Goal: Book appointment/travel/reservation

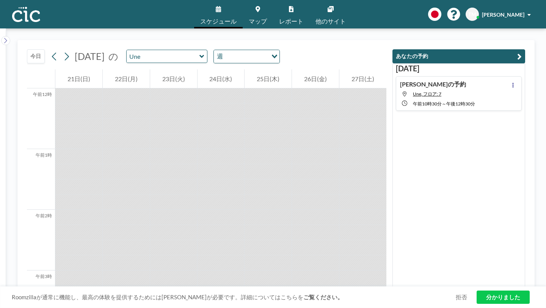
scroll to position [641, 0]
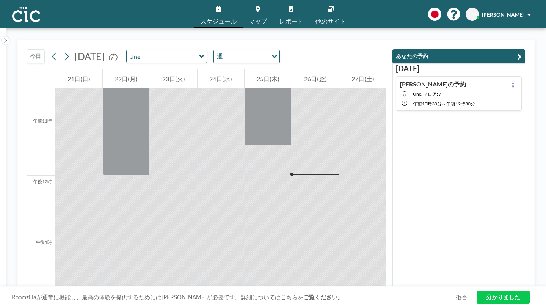
click at [199, 55] on icon at bounding box center [201, 56] width 5 height 3
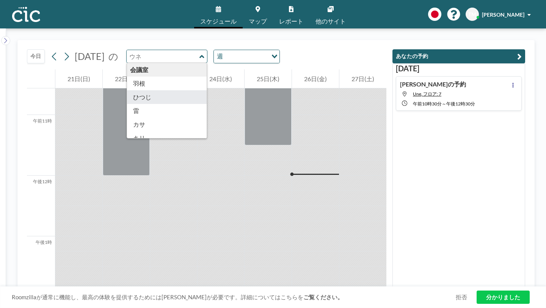
type input "Hitsuji"
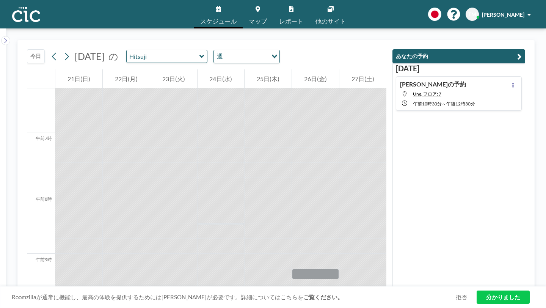
scroll to position [382, 0]
click at [63, 51] on icon at bounding box center [66, 56] width 7 height 11
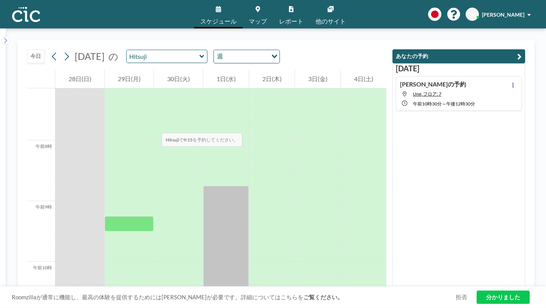
scroll to position [433, 0]
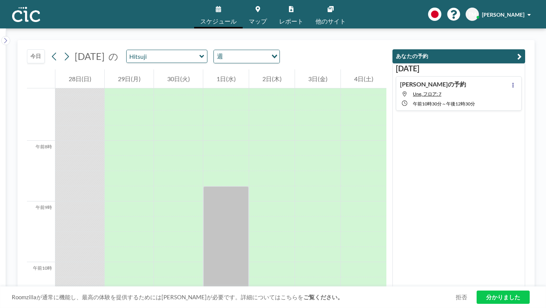
drag, startPoint x: 115, startPoint y: 163, endPoint x: 116, endPoint y: 248, distance: 84.9
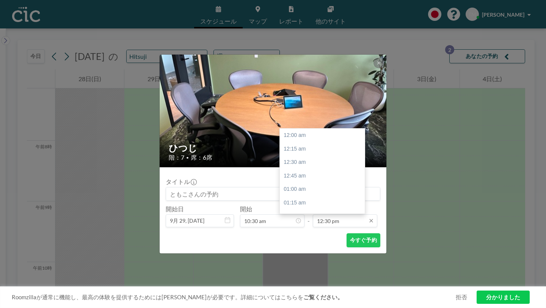
scroll to position [605, 0]
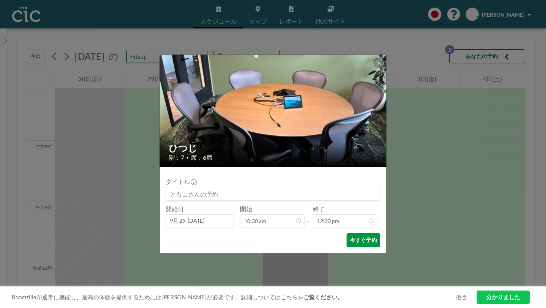
click at [350, 237] on font "今すぐ予約" at bounding box center [363, 240] width 27 height 6
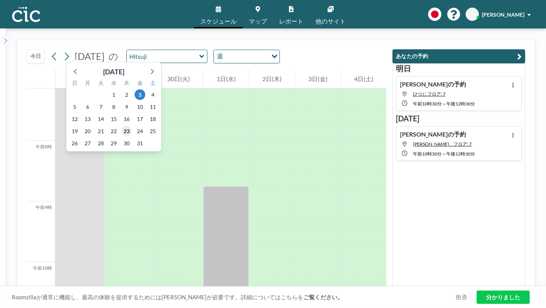
click at [124, 126] on span "23" at bounding box center [126, 131] width 11 height 11
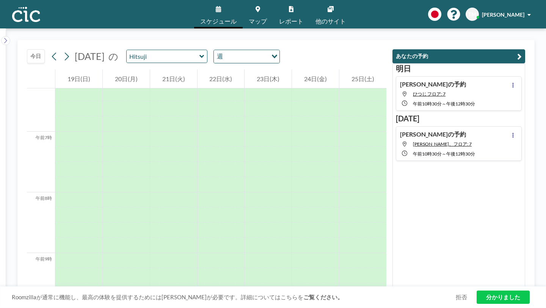
scroll to position [382, 0]
click at [199, 55] on icon at bounding box center [201, 56] width 5 height 3
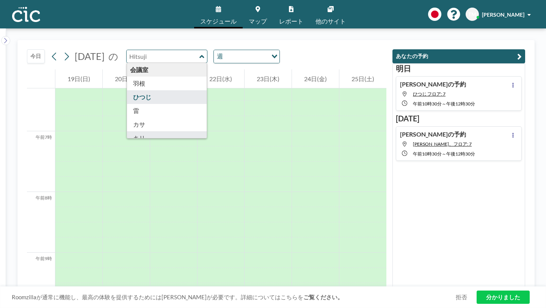
type input "Kiri"
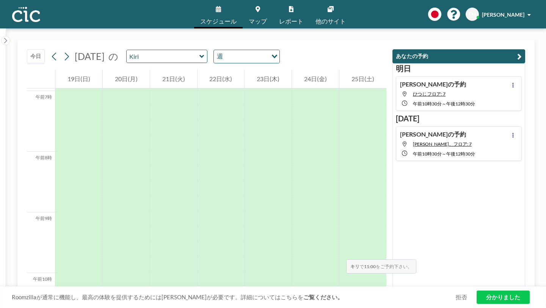
scroll to position [423, 0]
drag, startPoint x: 271, startPoint y: 173, endPoint x: 251, endPoint y: 269, distance: 97.8
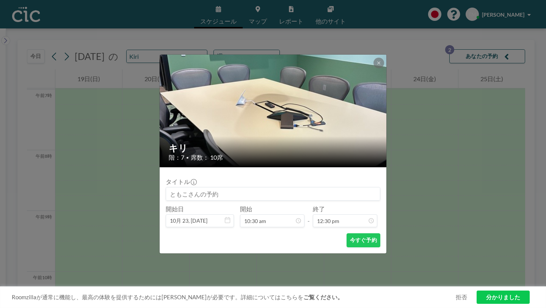
scroll to position [605, 0]
click at [373, 68] on button at bounding box center [378, 63] width 11 height 11
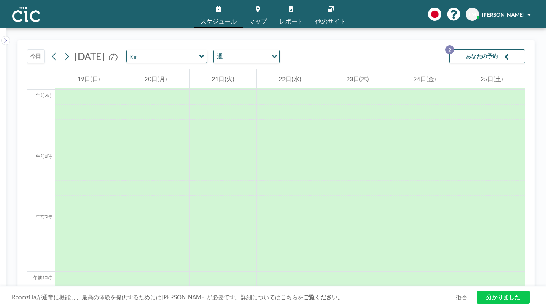
click at [199, 53] on icon at bounding box center [201, 57] width 5 height 8
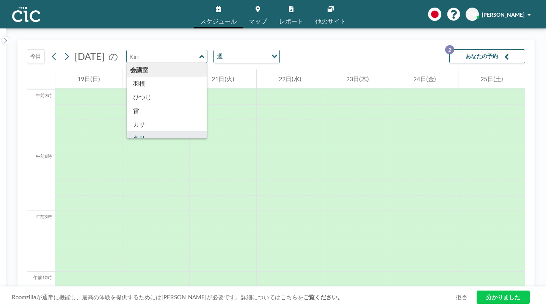
type input "Kumori"
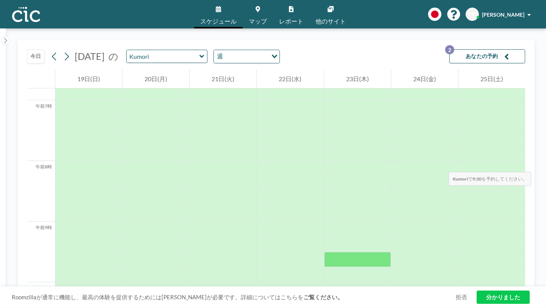
scroll to position [415, 0]
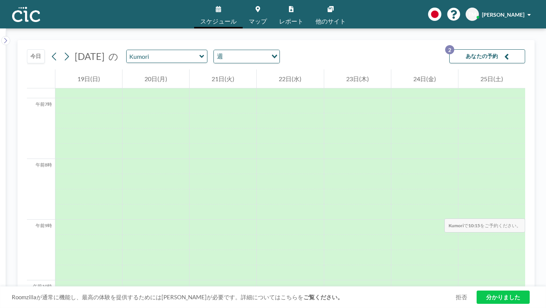
click at [354, 295] on div at bounding box center [357, 302] width 67 height 15
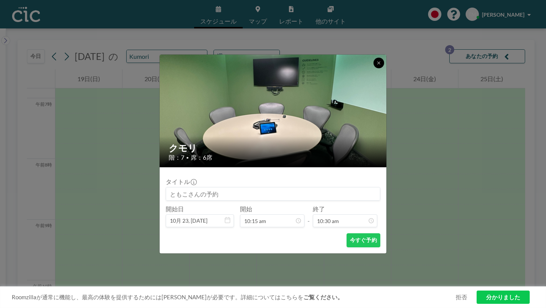
click at [373, 68] on button at bounding box center [378, 63] width 11 height 11
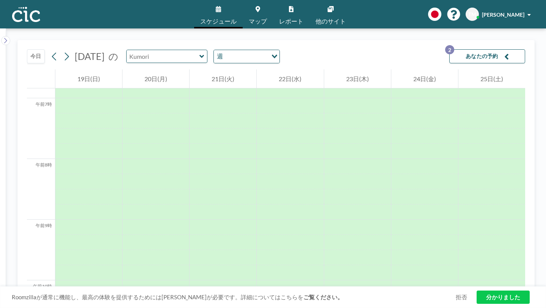
click at [173, 50] on div at bounding box center [166, 56] width 81 height 13
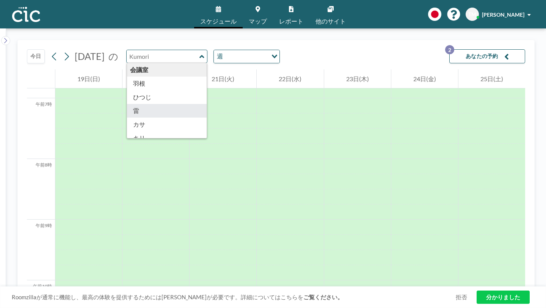
type input "Kaminari"
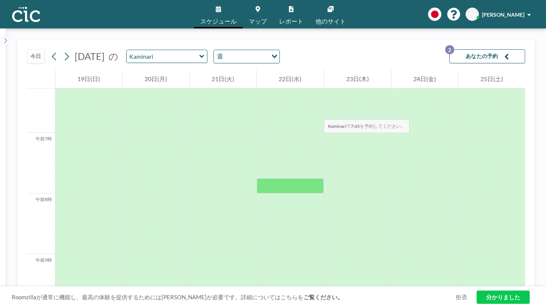
scroll to position [382, 0]
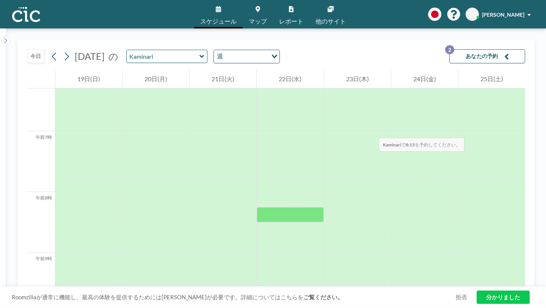
click at [298, 207] on div at bounding box center [290, 214] width 67 height 15
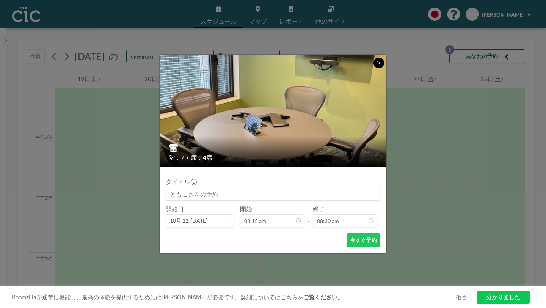
click at [373, 68] on button at bounding box center [378, 63] width 11 height 11
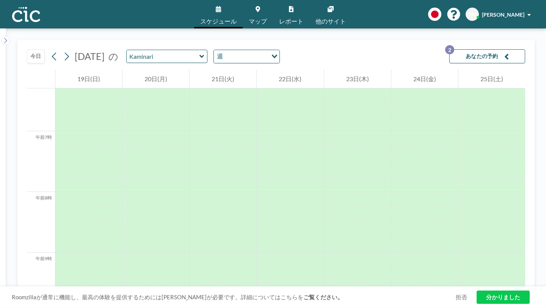
click at [199, 53] on icon at bounding box center [201, 57] width 5 height 8
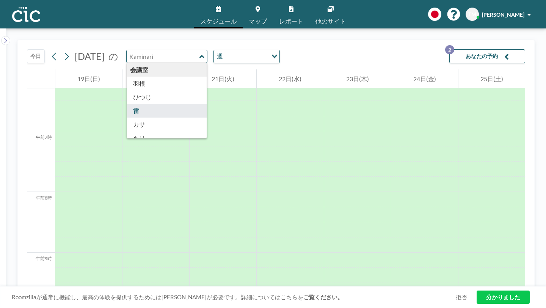
type input "Kasa"
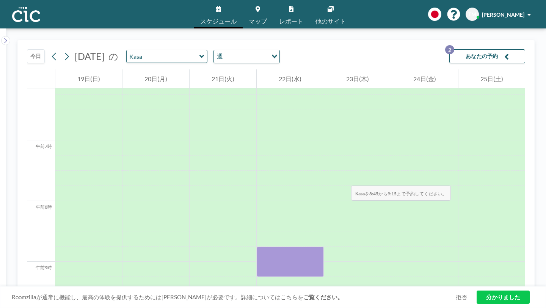
click at [277, 246] on div at bounding box center [290, 261] width 67 height 30
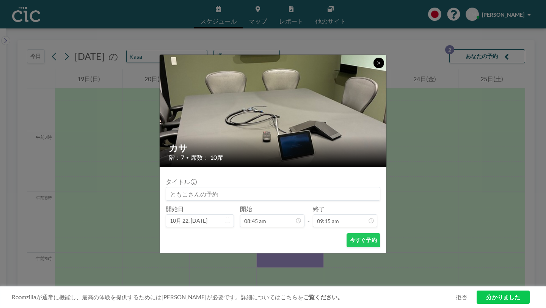
click at [376, 65] on icon at bounding box center [378, 63] width 5 height 5
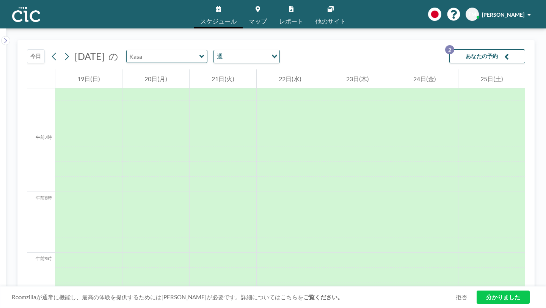
click at [173, 50] on div at bounding box center [166, 56] width 81 height 13
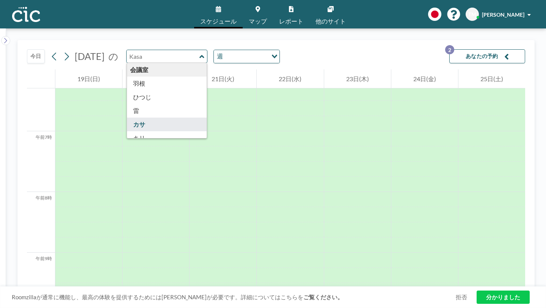
type input "Kaminari"
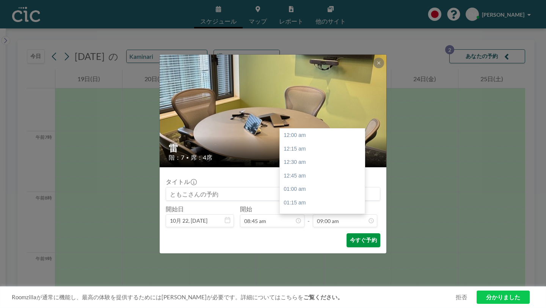
scroll to position [436, 0]
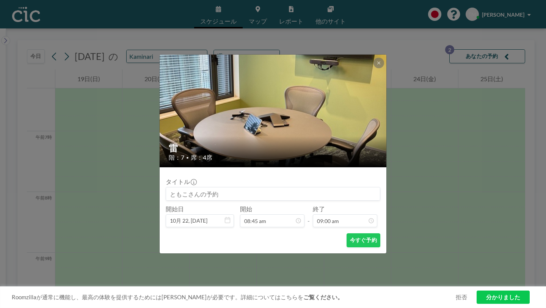
click at [407, 204] on div "雷 階：7 • 席：4席 タイトル 開始日 10月 22, [DATE] 開始 08:45 am - 終了 09:00 am 今すぐ予約" at bounding box center [273, 154] width 546 height 308
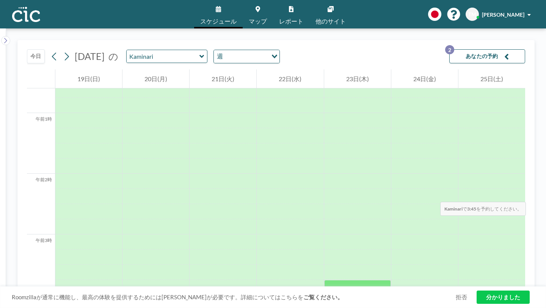
scroll to position [0, 0]
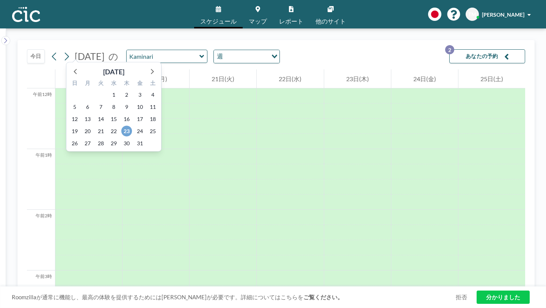
click at [124, 128] on font "23" at bounding box center [127, 131] width 6 height 6
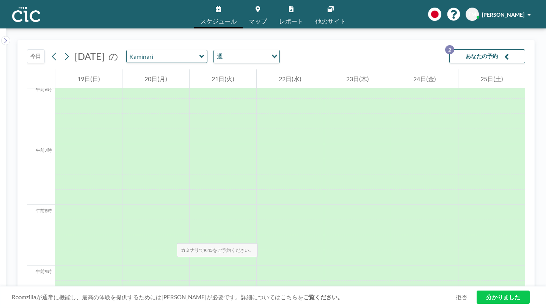
scroll to position [452, 0]
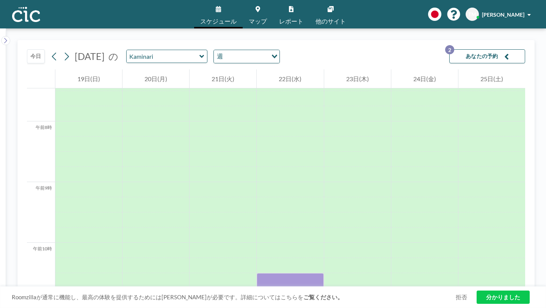
drag, startPoint x: 281, startPoint y: 144, endPoint x: 276, endPoint y: 227, distance: 83.2
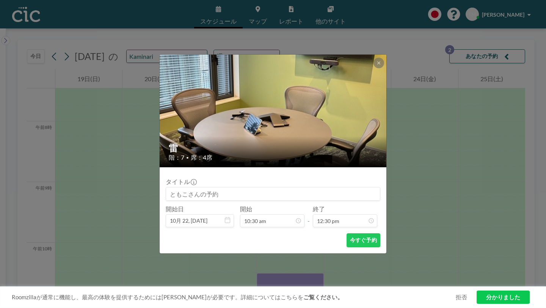
click at [274, 251] on div "雷 階：7 • 席：4席 タイトル 開始日 10月 22, [DATE] 開始 10:30 am - 終了 12:30 pm 今すぐ予約" at bounding box center [273, 154] width 546 height 308
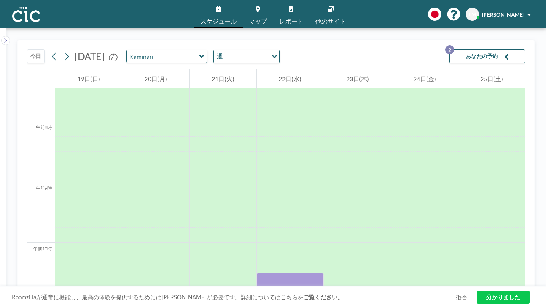
drag, startPoint x: 300, startPoint y: 147, endPoint x: 302, endPoint y: 233, distance: 86.4
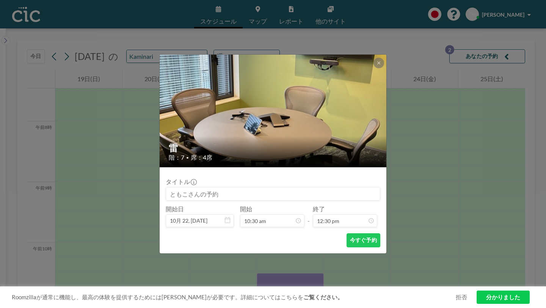
click at [258, 263] on div "雷 階：7 • 席：4席 タイトル 開始日 10月 22, [DATE] 開始 10:30 am - 終了 12:30 pm 今すぐ予約" at bounding box center [273, 154] width 546 height 308
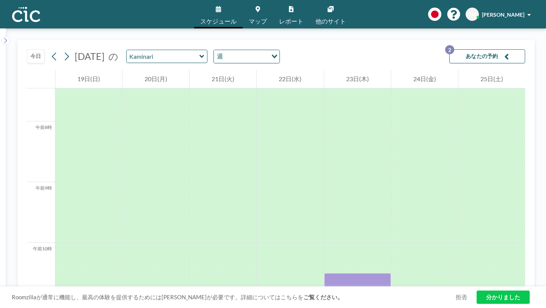
drag, startPoint x: 357, startPoint y: 144, endPoint x: 368, endPoint y: 243, distance: 99.6
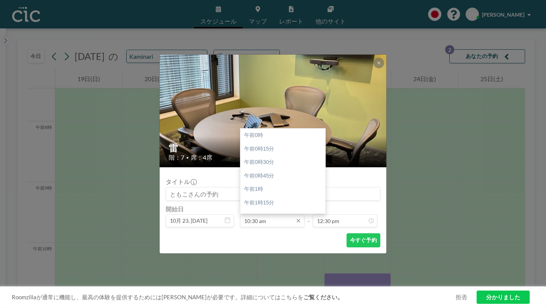
scroll to position [508, 0]
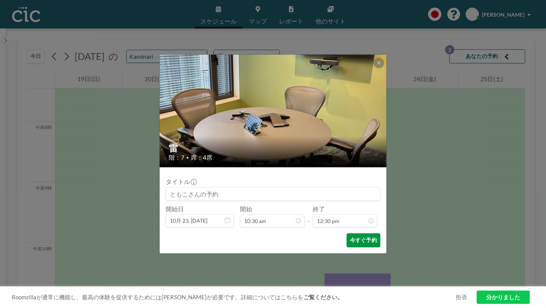
click at [349, 233] on button "今すぐ予約" at bounding box center [363, 240] width 34 height 14
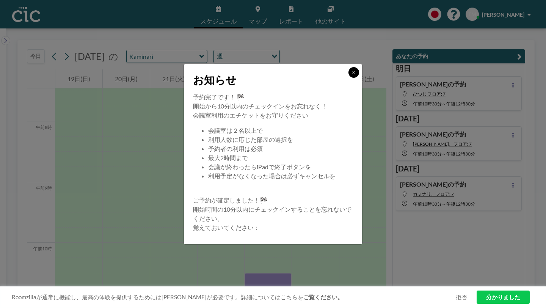
click at [348, 78] on button at bounding box center [353, 72] width 11 height 11
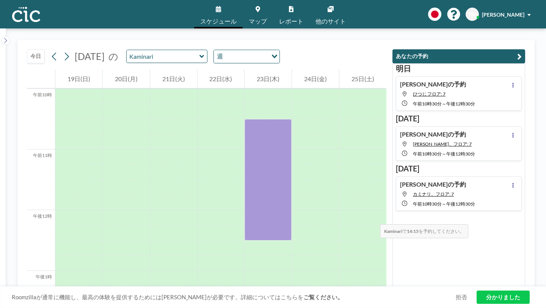
scroll to position [607, 0]
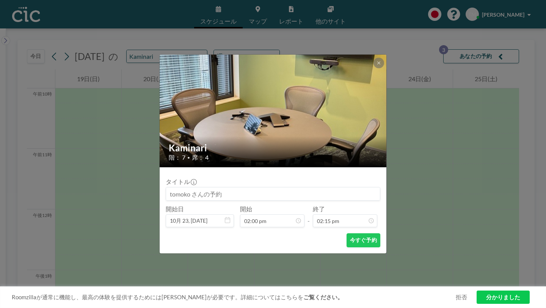
click at [385, 165] on div "Kaminari 階： 7 • 席： 4 タイトル 開始日 10月 23, [DATE] 開始 02:00 pm - 終了 02:15 pm 今すぐ予約" at bounding box center [273, 154] width 546 height 308
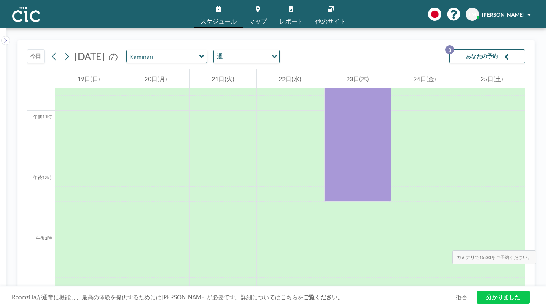
scroll to position [645, 0]
drag, startPoint x: 352, startPoint y: 123, endPoint x: 339, endPoint y: 249, distance: 127.3
click at [339, 249] on div at bounding box center [357, 171] width 67 height 1456
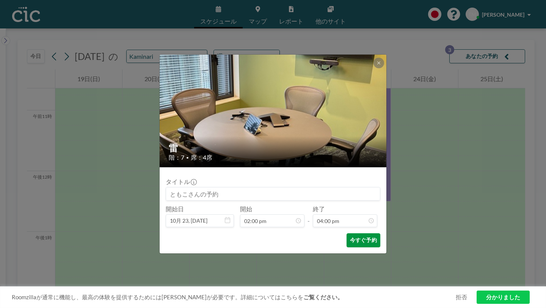
click at [350, 237] on font "今すぐ予約" at bounding box center [363, 240] width 27 height 6
